Goal: Transaction & Acquisition: Purchase product/service

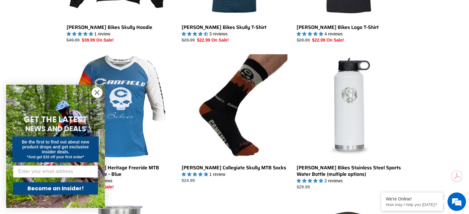
scroll to position [359, 0]
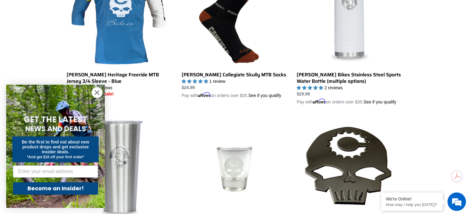
click at [97, 89] on circle "Close dialog" at bounding box center [97, 93] width 10 height 10
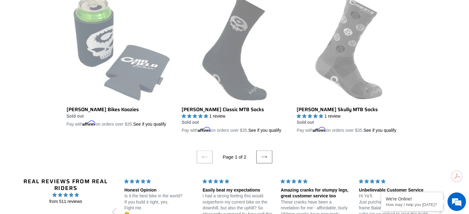
scroll to position [1298, 0]
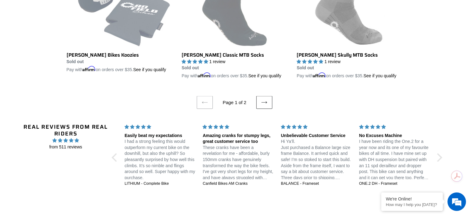
click at [266, 104] on icon at bounding box center [264, 103] width 6 height 2
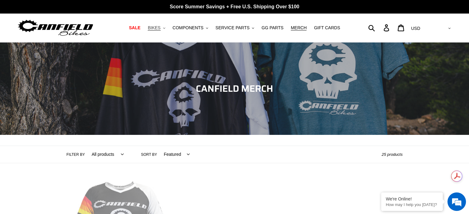
click at [160, 27] on span "BIKES" at bounding box center [154, 27] width 13 height 5
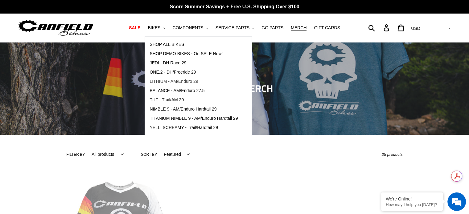
click at [176, 80] on span "LITHIUM - AM/Enduro 29" at bounding box center [173, 81] width 48 height 5
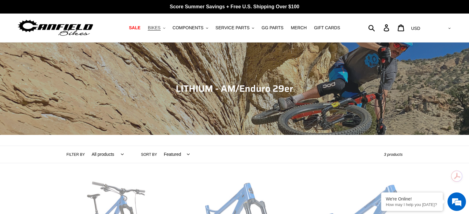
click at [159, 27] on span "BIKES" at bounding box center [154, 27] width 13 height 5
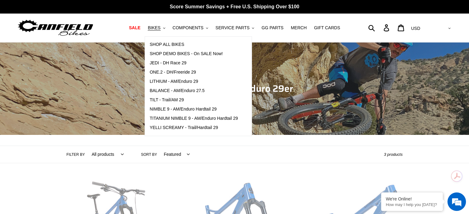
click at [333, 135] on div "Collection: LITHIUM - AM/Enduro 29er" at bounding box center [234, 135] width 469 height 0
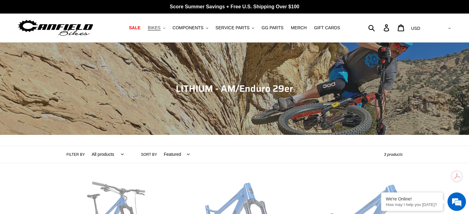
click at [168, 27] on button "BIKES .cls-1{fill:#231f20}" at bounding box center [156, 28] width 23 height 8
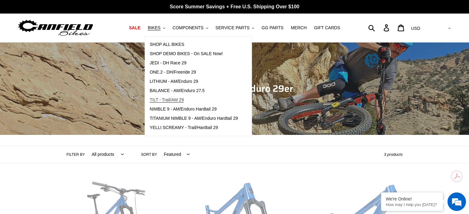
click at [184, 101] on span "TILT - Trail/AM 29" at bounding box center [166, 99] width 34 height 5
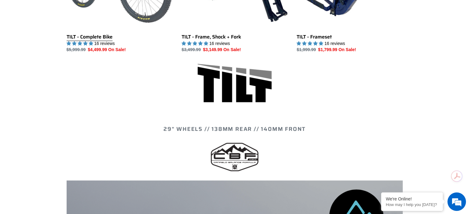
scroll to position [205, 0]
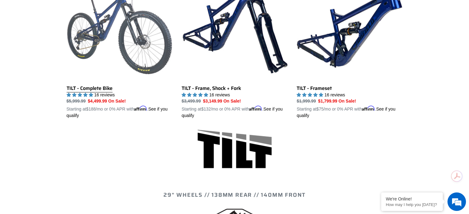
click at [96, 86] on link "TILT - Complete Bike" at bounding box center [120, 47] width 106 height 144
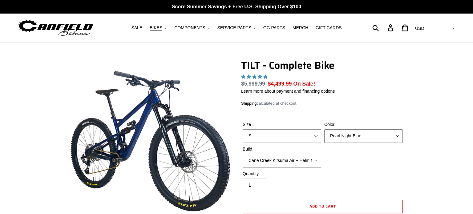
click at [334, 129] on select "Pearl Night Blue Stealth Silver Raw" at bounding box center [364, 136] width 79 height 14
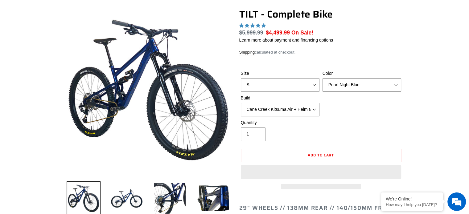
scroll to position [51, 0]
select select "Raw"
click at [322, 78] on select "Pearl Night Blue Stealth Silver Raw" at bounding box center [361, 85] width 79 height 14
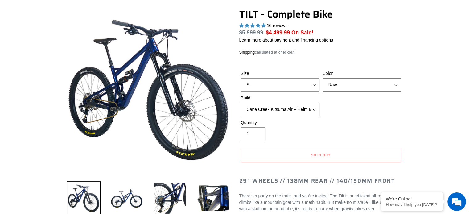
scroll to position [0, 0]
select select "highest-rating"
click at [301, 86] on select "S M L" at bounding box center [280, 85] width 79 height 14
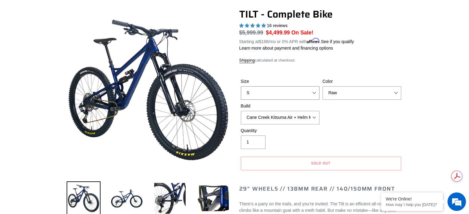
select select "L"
click at [241, 86] on select "S M L" at bounding box center [280, 93] width 79 height 14
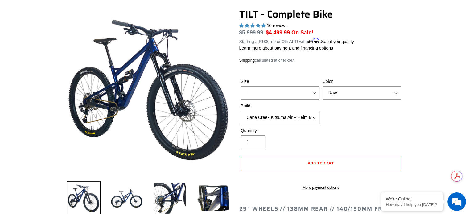
click at [297, 119] on select "Cane Creek Kitsuma Air + Helm MKII 140 + SRAM GX Cane Creek Kitsuma Air + Helm …" at bounding box center [280, 118] width 79 height 14
click at [241, 111] on select "Cane Creek Kitsuma Air + Helm MKII 140 + SRAM GX Cane Creek Kitsuma Air + Helm …" at bounding box center [280, 118] width 79 height 14
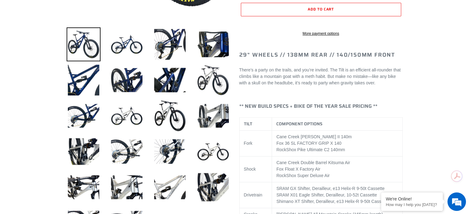
click at [193, 110] on li at bounding box center [208, 118] width 43 height 36
click at [185, 112] on img at bounding box center [170, 116] width 34 height 34
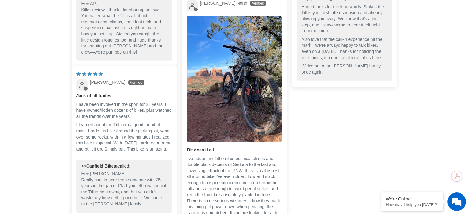
scroll to position [2054, 0]
